Goal: Task Accomplishment & Management: Use online tool/utility

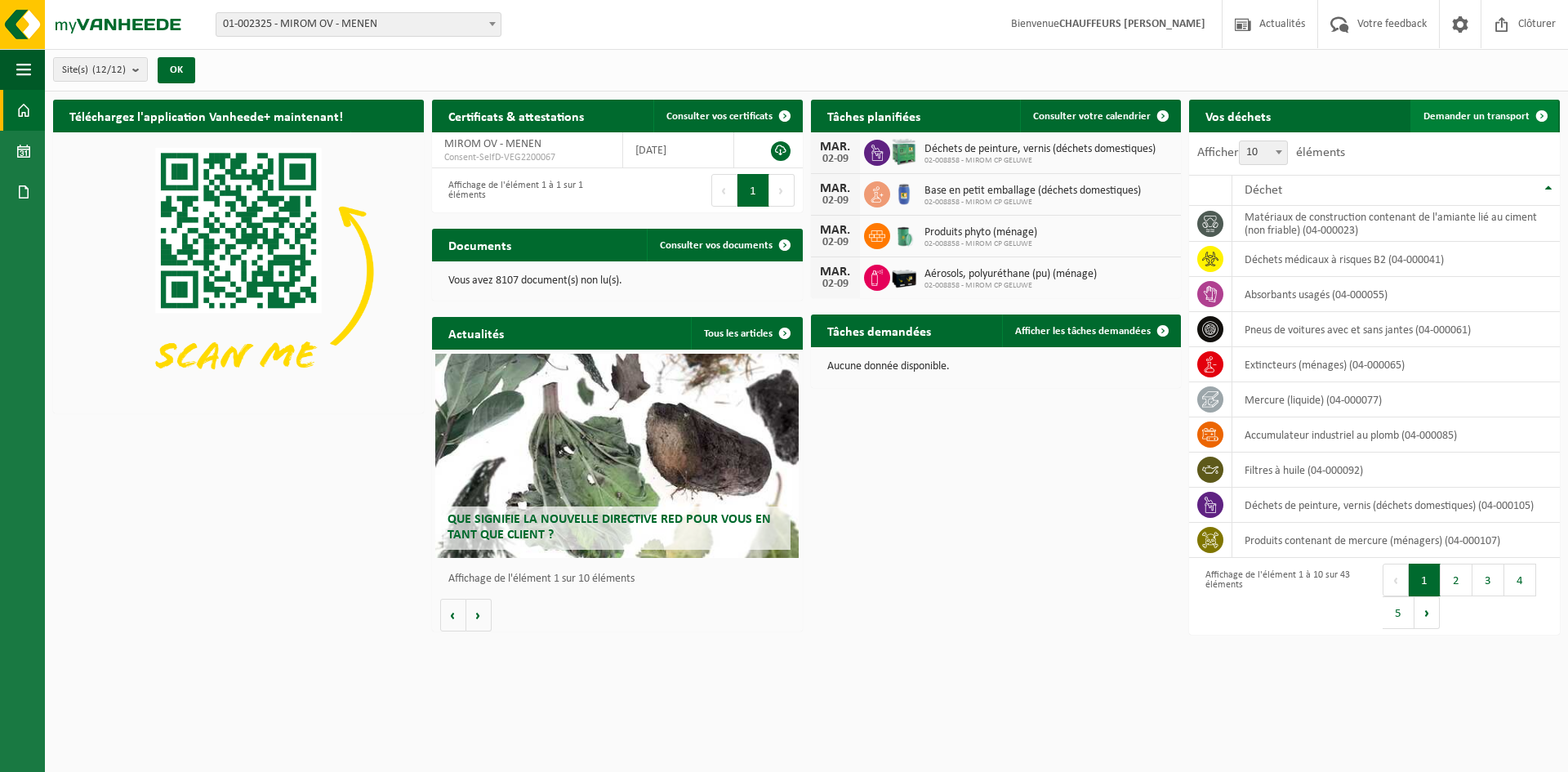
click at [1454, 103] on link "Demander un transport" at bounding box center [1484, 115] width 148 height 33
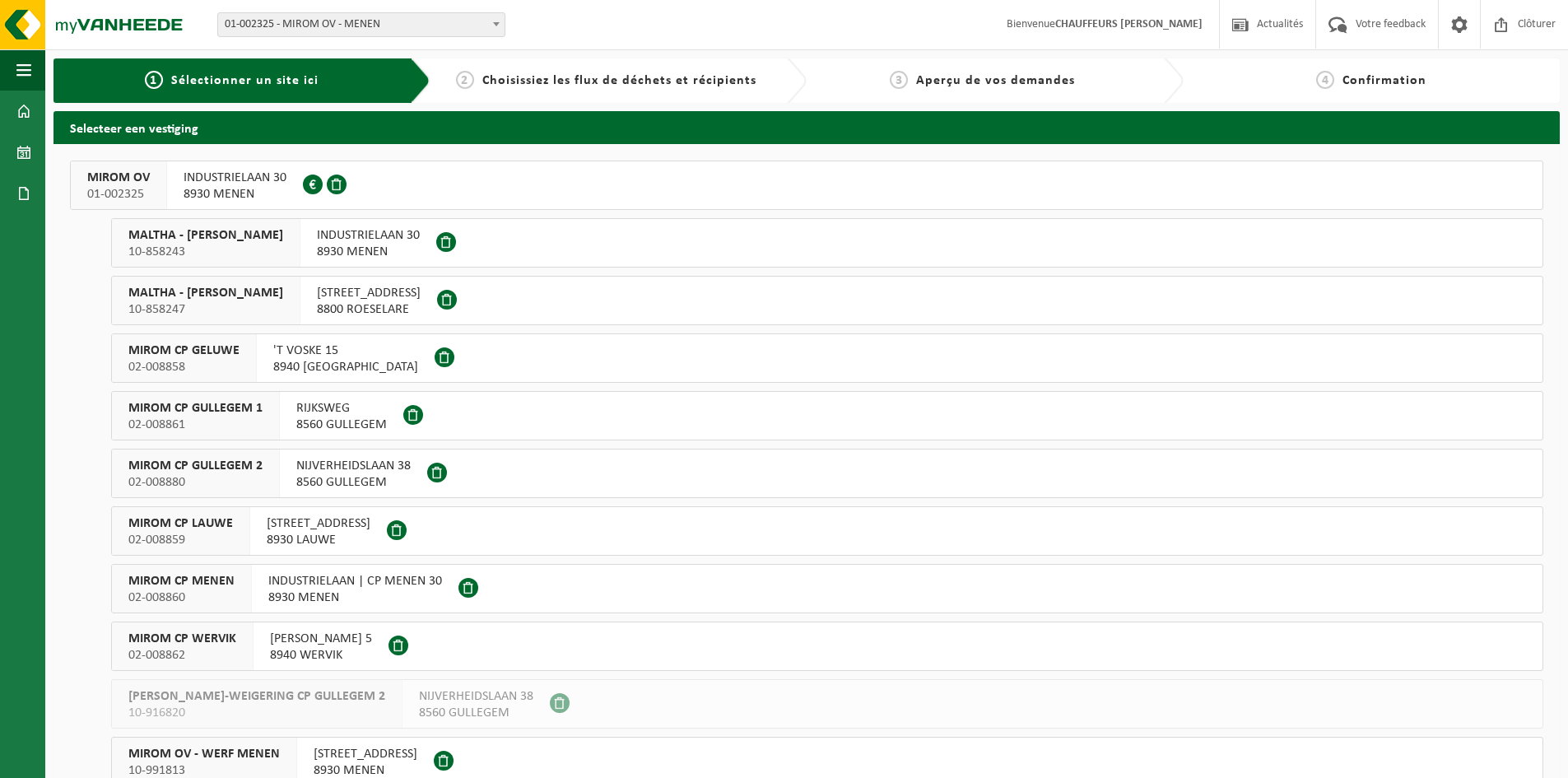
click at [129, 183] on span "MIROM OV" at bounding box center [118, 177] width 63 height 17
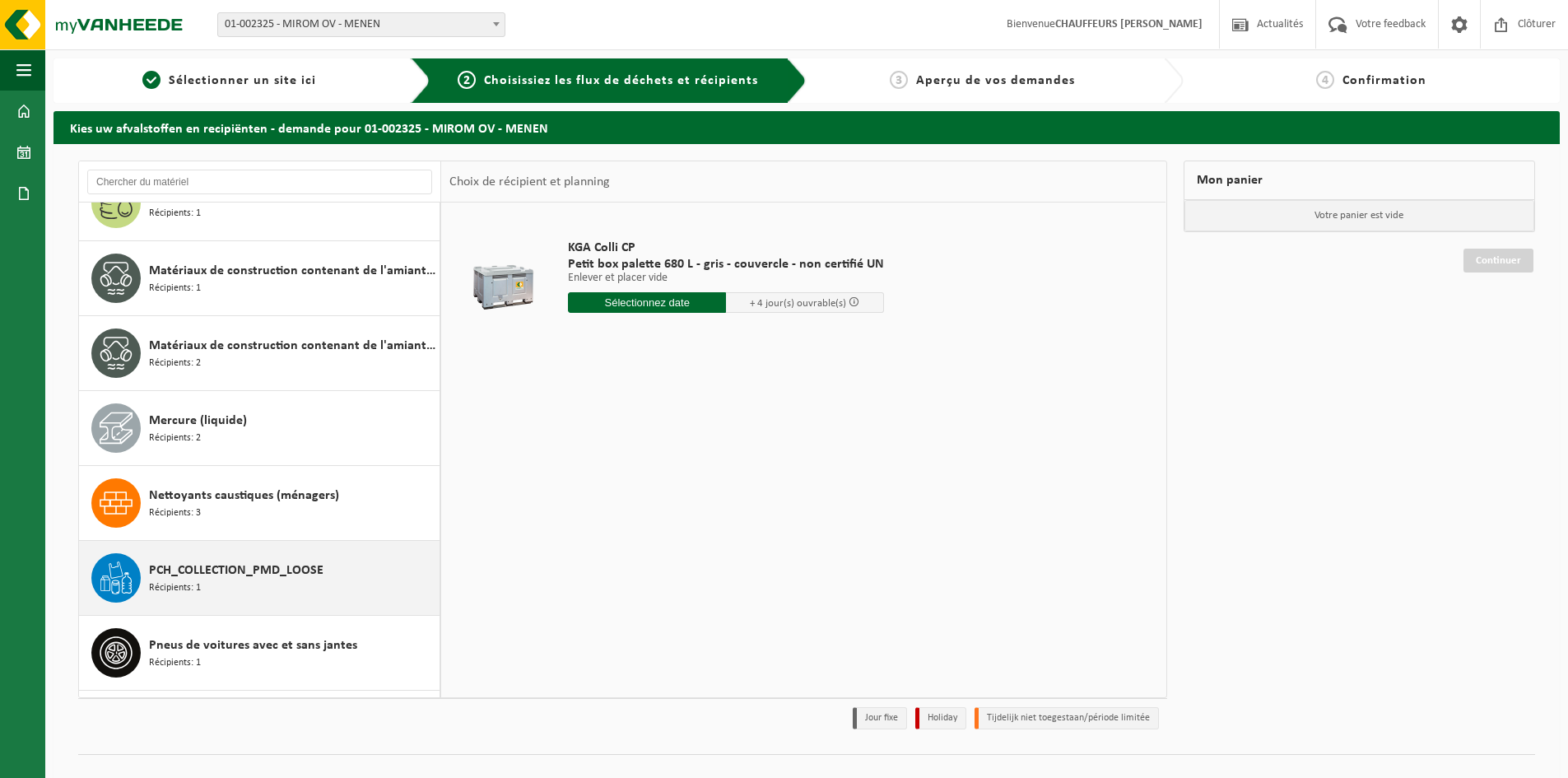
click at [225, 586] on div "PCH_COLLECTION_PMD_LOOSE Récipients: 1" at bounding box center [292, 578] width 286 height 50
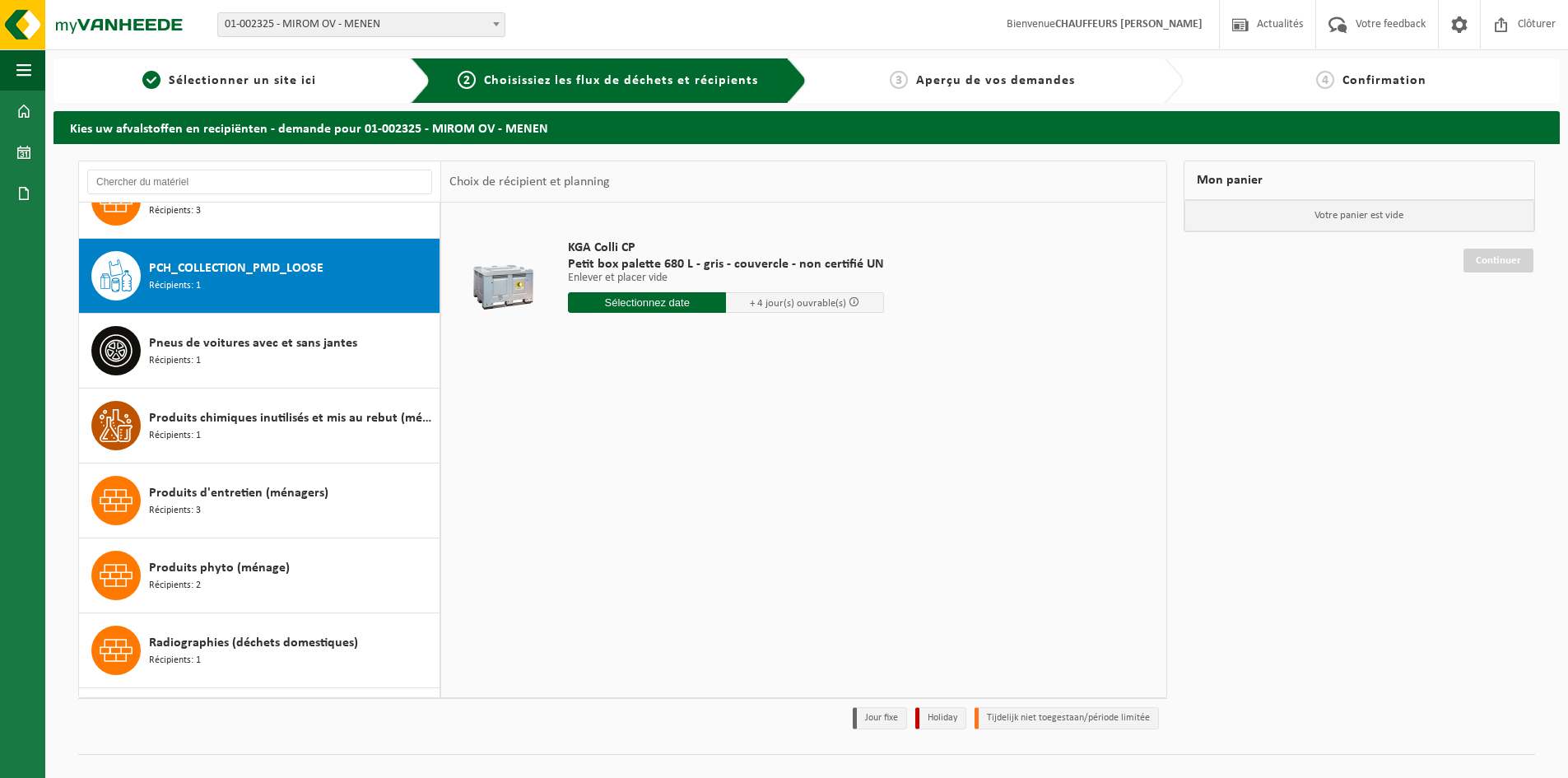
scroll to position [1574, 0]
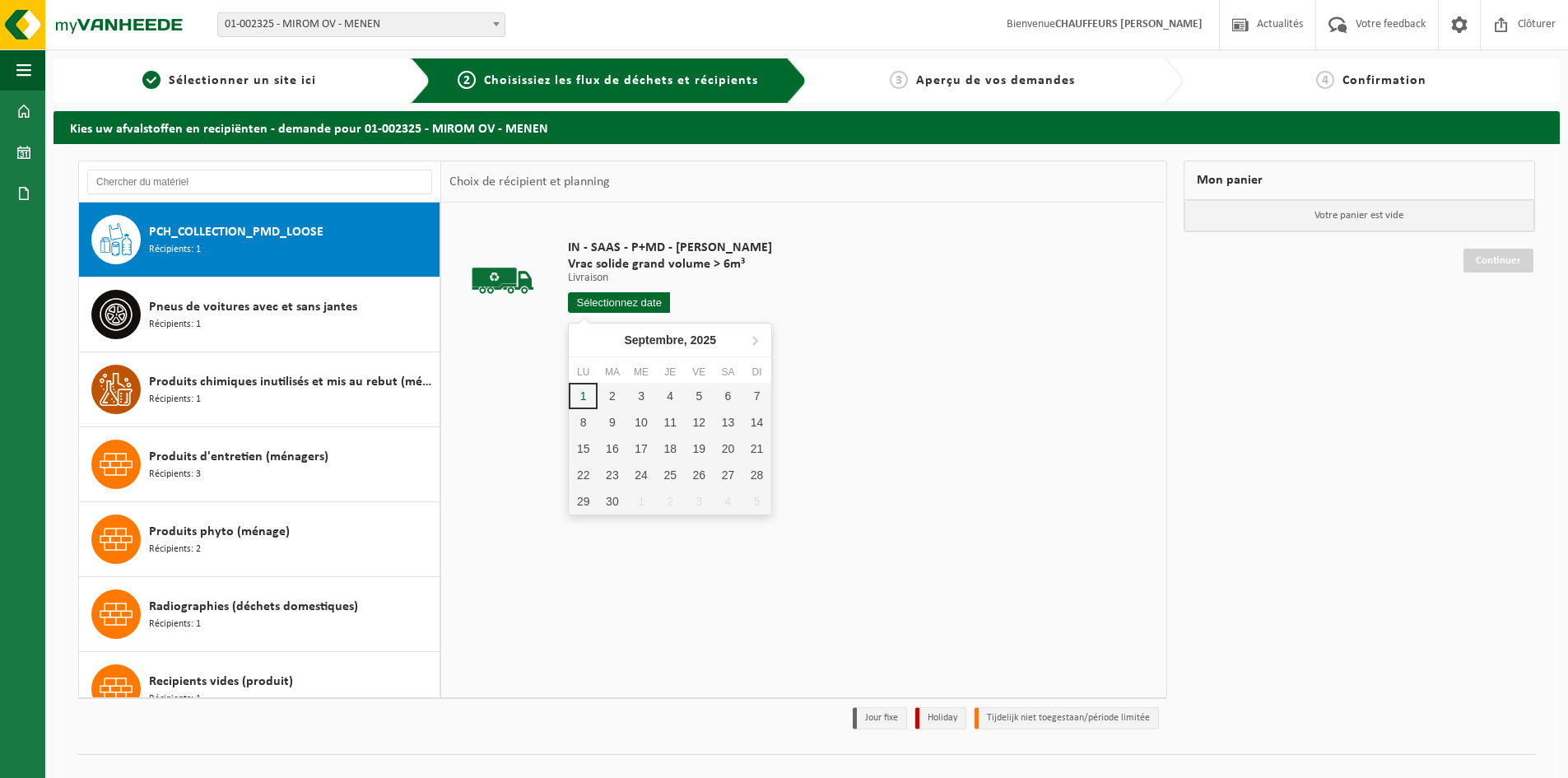
click at [632, 300] on input "text" at bounding box center [618, 303] width 102 height 20
click at [615, 396] on div "2" at bounding box center [612, 397] width 28 height 27
type input "à partir de [DATE]"
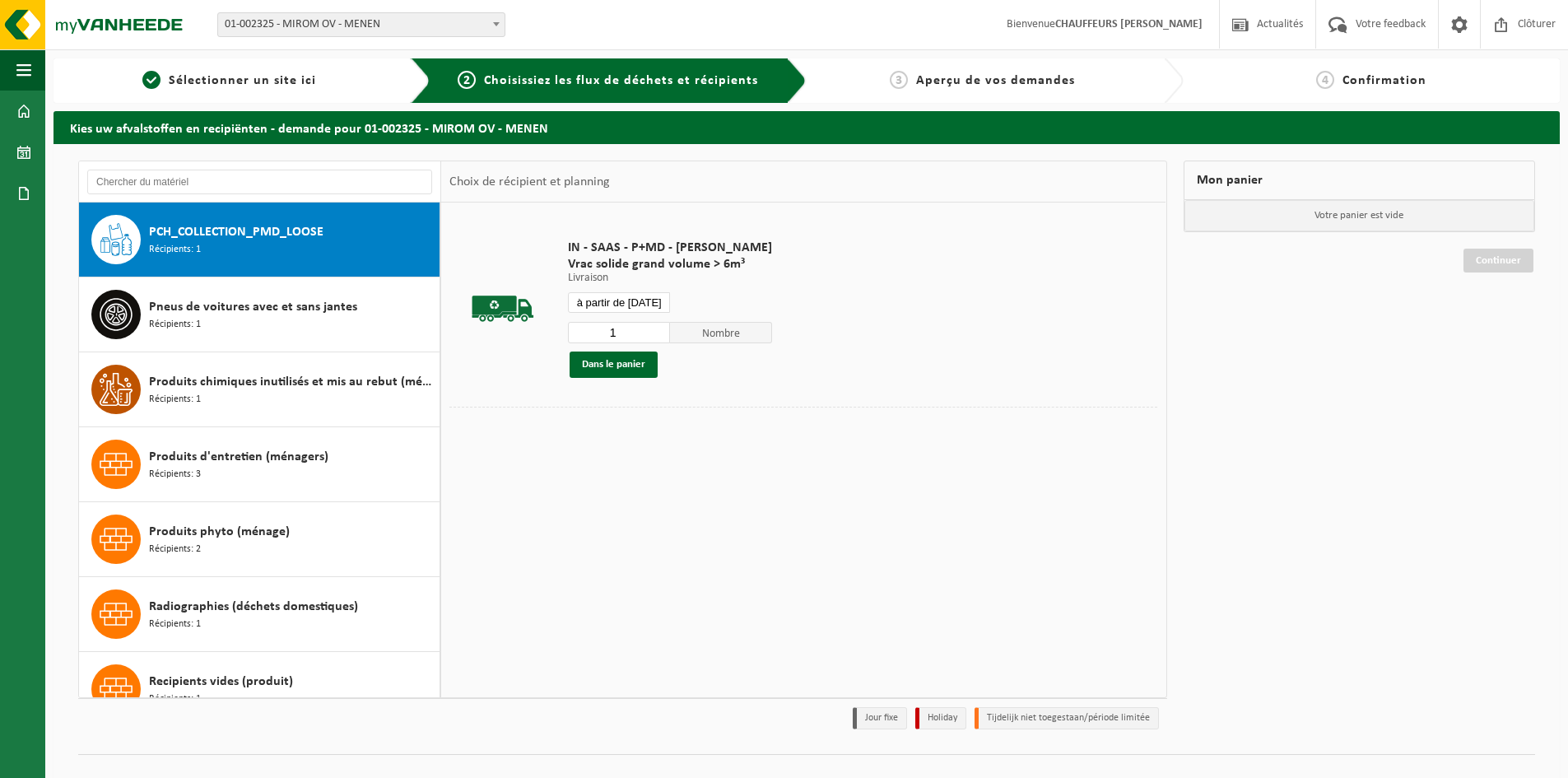
click at [651, 325] on input "1" at bounding box center [618, 333] width 102 height 21
click at [658, 326] on input "2" at bounding box center [618, 333] width 102 height 21
click at [658, 326] on input "3" at bounding box center [618, 333] width 102 height 21
click at [658, 326] on input "4" at bounding box center [618, 333] width 102 height 21
click at [658, 326] on input "5" at bounding box center [618, 333] width 102 height 21
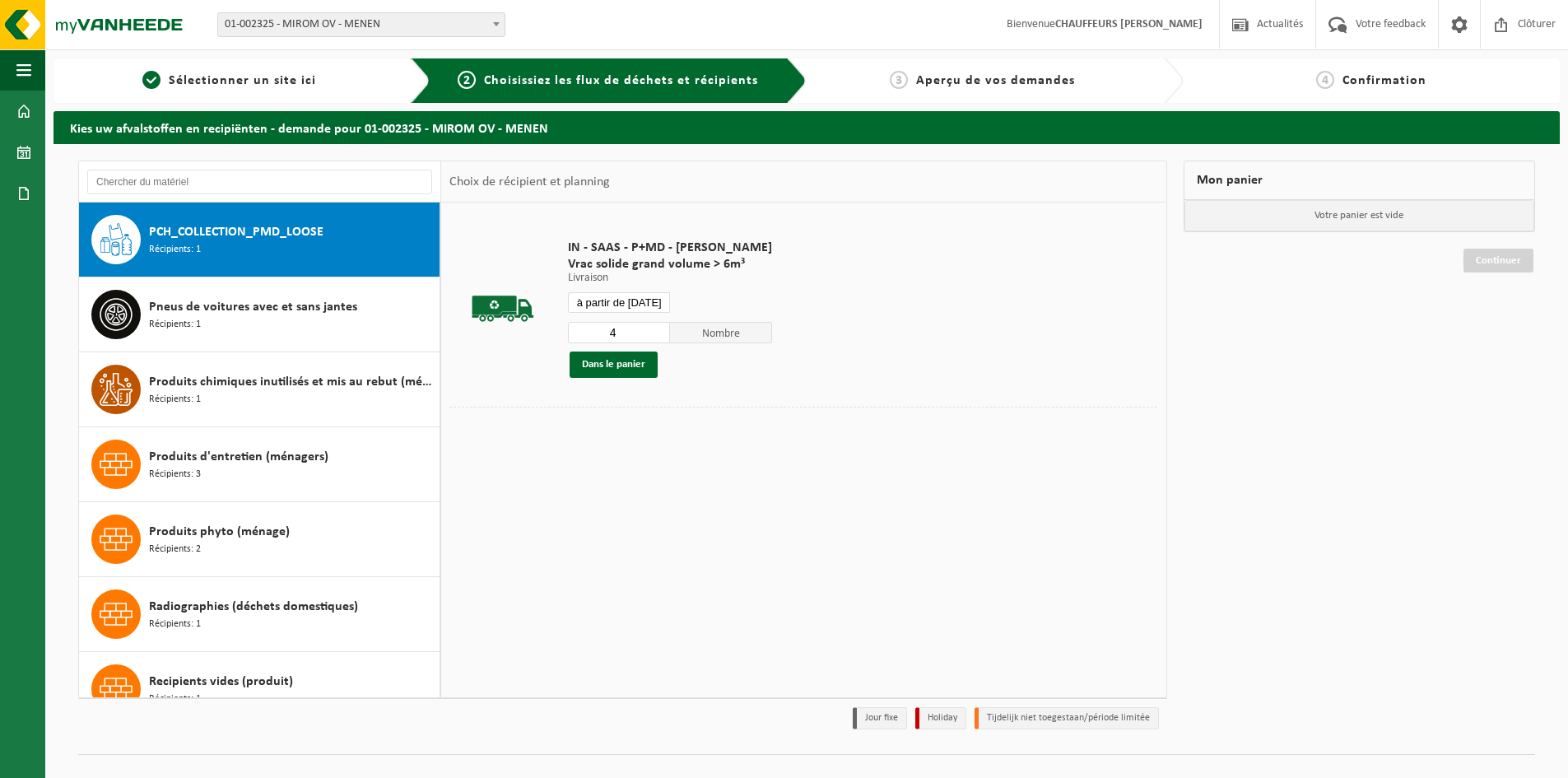
click at [655, 338] on input "4" at bounding box center [618, 333] width 102 height 21
click at [655, 326] on input "4" at bounding box center [618, 333] width 102 height 21
type input "5"
click at [655, 326] on input "5" at bounding box center [618, 333] width 102 height 21
click at [623, 367] on button "Dans le panier" at bounding box center [613, 365] width 88 height 27
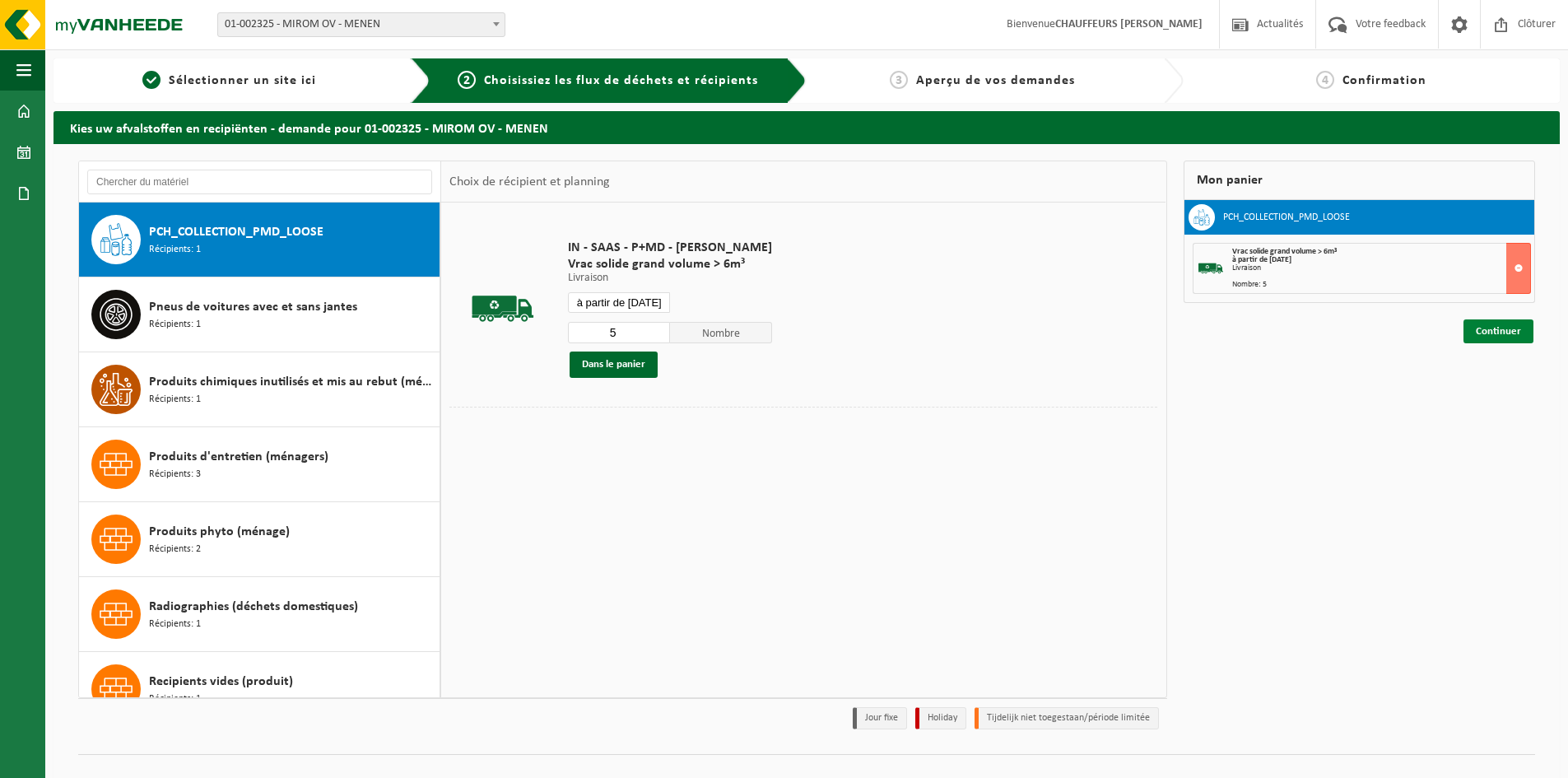
click at [1508, 334] on link "Continuer" at bounding box center [1498, 331] width 70 height 24
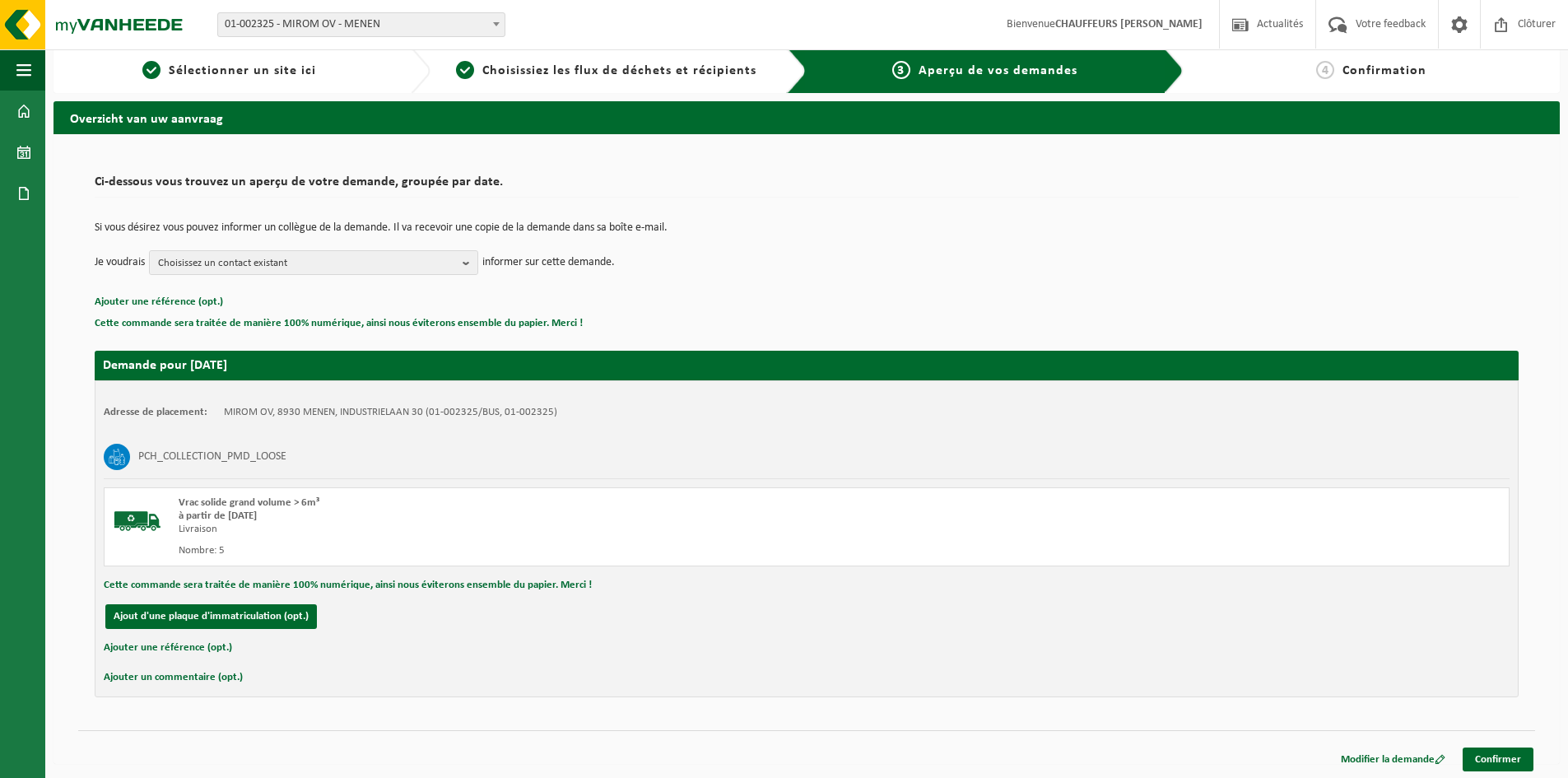
scroll to position [12, 0]
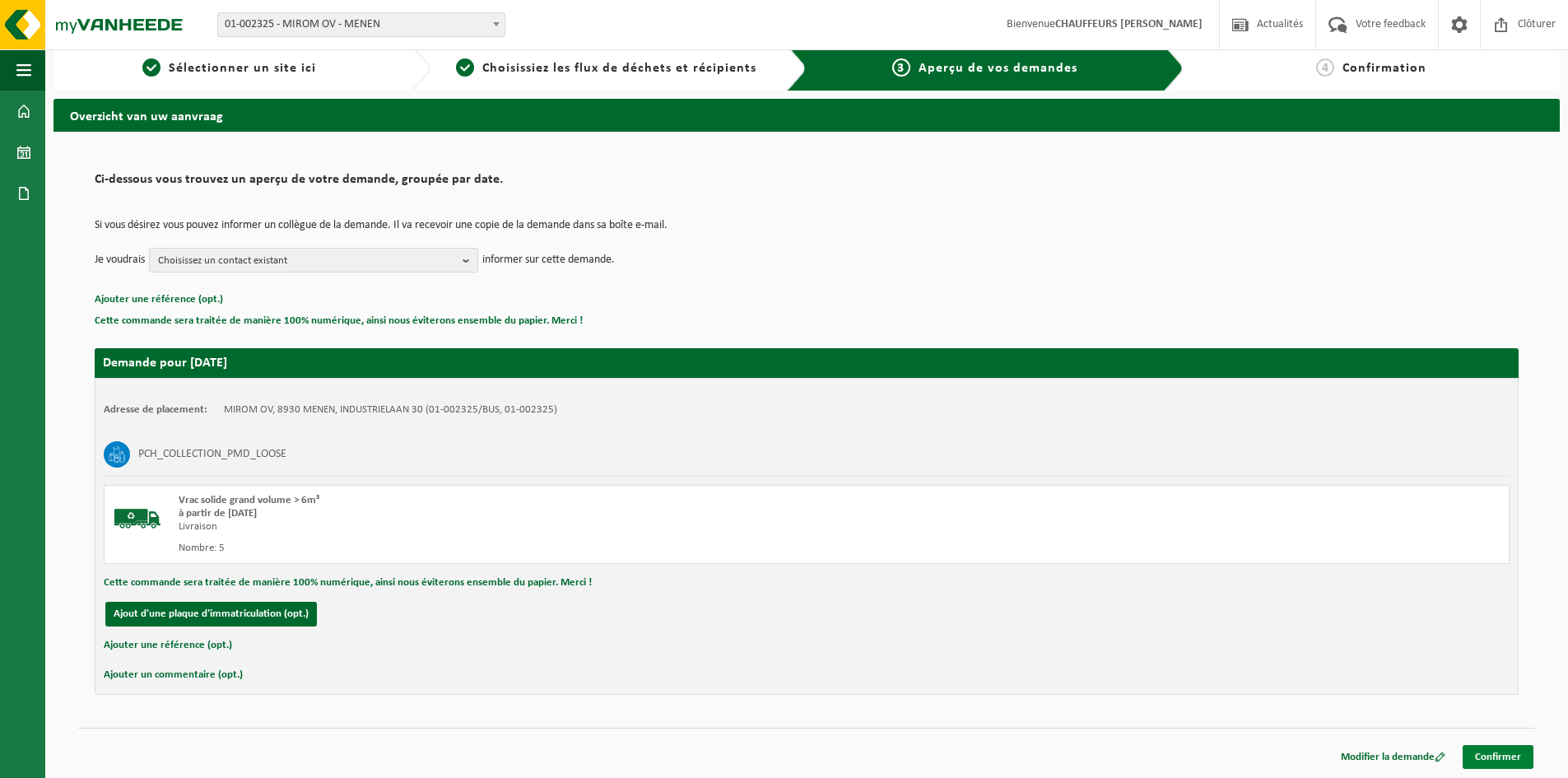
click at [1501, 752] on link "Confirmer" at bounding box center [1498, 757] width 71 height 24
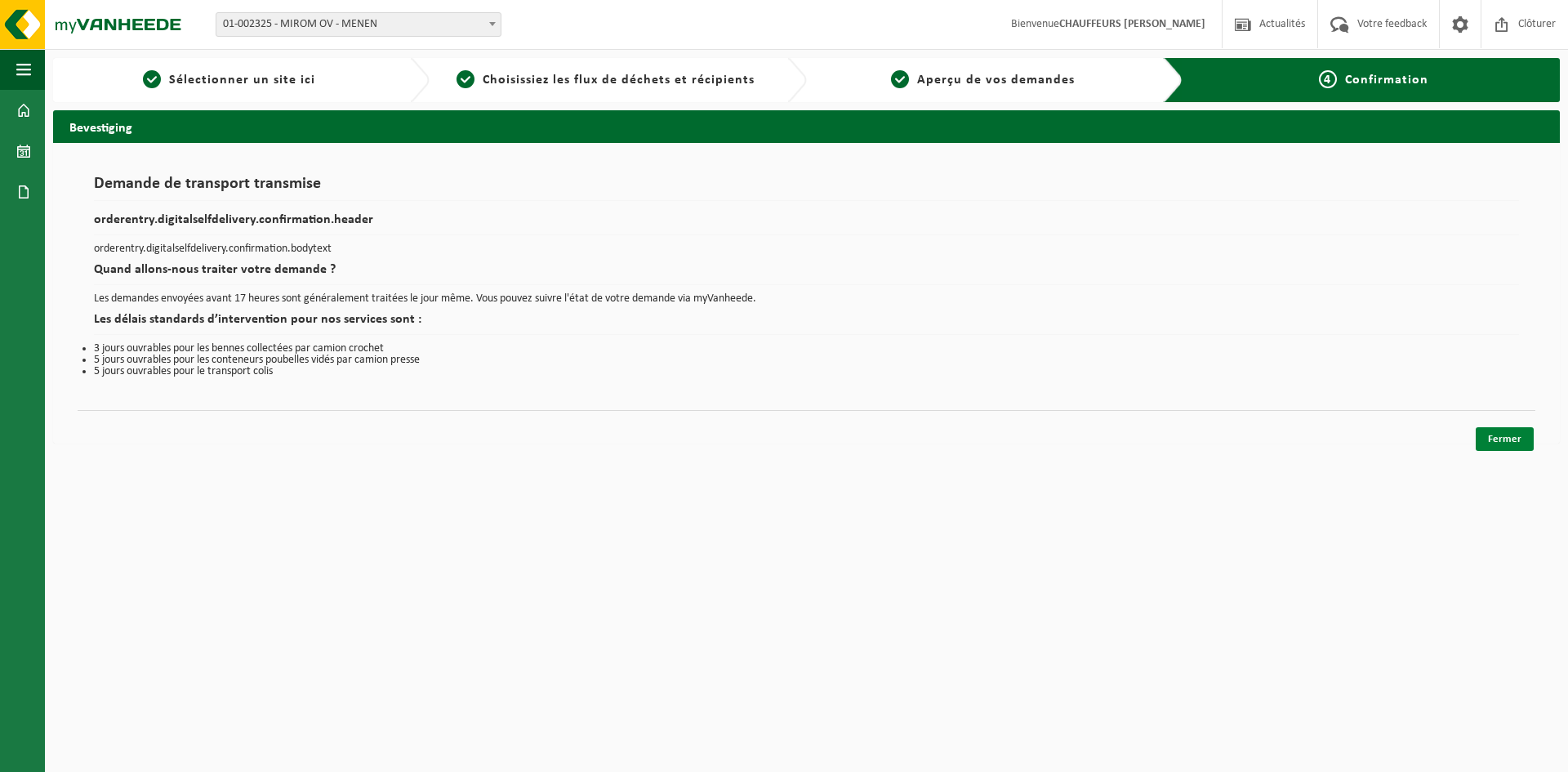
click at [1507, 437] on link "Fermer" at bounding box center [1505, 438] width 58 height 24
